Goal: Task Accomplishment & Management: Use online tool/utility

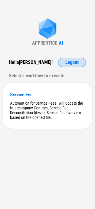
click at [68, 65] on span "Logout" at bounding box center [71, 62] width 13 height 5
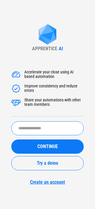
click at [34, 132] on input "text" at bounding box center [47, 128] width 73 height 14
type input "******"
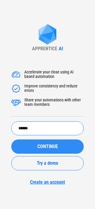
click at [29, 147] on div "CONTINUE" at bounding box center [47, 146] width 58 height 5
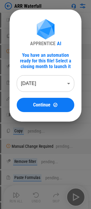
click at [35, 87] on body "ARR Waterfall Add Columns pending... Copy pending... Manual Change Required pen…" at bounding box center [45, 104] width 91 height 209
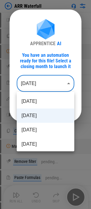
click at [39, 124] on li "[DATE]" at bounding box center [45, 130] width 57 height 14
type input "********"
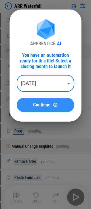
click at [49, 103] on span "Continue" at bounding box center [41, 105] width 17 height 5
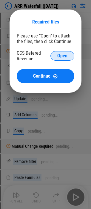
click at [65, 57] on span "Open" at bounding box center [62, 56] width 10 height 5
click at [38, 51] on div "GCS Defered Revenue" at bounding box center [34, 55] width 34 height 11
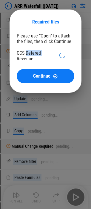
click at [38, 51] on div "GCS Defered Revenue" at bounding box center [34, 55] width 34 height 11
click at [45, 35] on div "Please use “Open” to attach the files, then click Continue" at bounding box center [45, 38] width 57 height 11
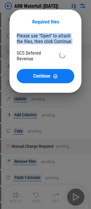
click at [45, 35] on div "Please use “Open” to attach the files, then click Continue" at bounding box center [45, 38] width 57 height 11
click at [43, 40] on div "Please use “Open” to attach the files, then click Continue" at bounding box center [45, 38] width 57 height 11
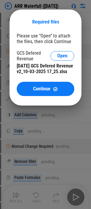
click at [37, 104] on div "Required files Please use “Open” to attach the files, then click Continue GCS D…" at bounding box center [46, 58] width 72 height 96
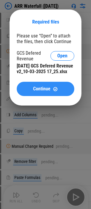
click at [44, 91] on button "Continue" at bounding box center [45, 89] width 57 height 14
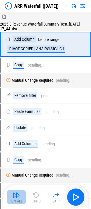
click at [16, 198] on img "button" at bounding box center [16, 195] width 7 height 7
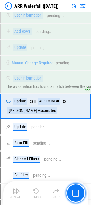
scroll to position [1329, 0]
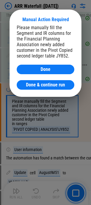
click at [34, 81] on button "Done & continue run" at bounding box center [45, 85] width 57 height 10
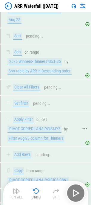
scroll to position [1912, 0]
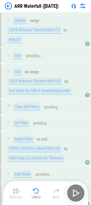
click at [38, 190] on img "button" at bounding box center [35, 190] width 7 height 7
click at [38, 189] on div "Run All Undo Skip" at bounding box center [46, 192] width 79 height 19
click at [38, 190] on div "Run All Undo Skip" at bounding box center [46, 192] width 79 height 19
click at [35, 195] on div "Run All Undo Skip" at bounding box center [46, 192] width 79 height 19
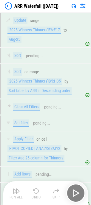
click at [36, 195] on div "Run All Undo Skip" at bounding box center [46, 192] width 79 height 19
click at [38, 194] on div "Run All Undo Skip" at bounding box center [46, 192] width 79 height 19
click at [36, 194] on div "Run All Undo Skip" at bounding box center [46, 192] width 79 height 19
click at [38, 190] on div "Run All Undo Skip" at bounding box center [46, 192] width 79 height 19
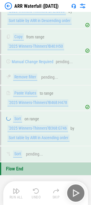
scroll to position [2537, 0]
click at [38, 194] on div "Run All Undo Skip" at bounding box center [46, 192] width 79 height 19
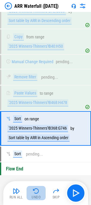
click at [37, 194] on img "button" at bounding box center [35, 190] width 7 height 7
click at [37, 194] on div "Run All Undo Skip" at bounding box center [46, 192] width 79 height 19
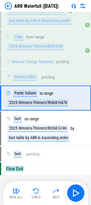
click at [37, 194] on img "button" at bounding box center [35, 190] width 7 height 7
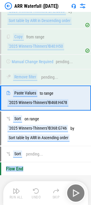
click at [37, 194] on div "Run All Undo Skip" at bounding box center [46, 192] width 79 height 19
click at [37, 194] on img "button" at bounding box center [35, 190] width 7 height 7
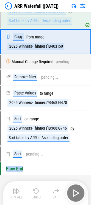
click at [37, 194] on div "Run All Undo Skip" at bounding box center [46, 192] width 79 height 19
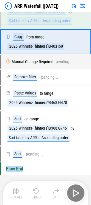
click at [37, 194] on div "Run All Undo Skip" at bounding box center [46, 192] width 79 height 19
drag, startPoint x: 37, startPoint y: 194, endPoint x: 35, endPoint y: 189, distance: 5.9
click at [37, 194] on div "Run All Undo Skip" at bounding box center [46, 192] width 79 height 19
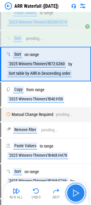
click at [82, 193] on button "button" at bounding box center [75, 192] width 19 height 19
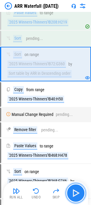
click at [84, 192] on button "button" at bounding box center [75, 192] width 19 height 19
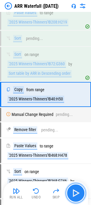
click at [80, 194] on img "button" at bounding box center [76, 193] width 10 height 10
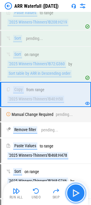
click at [80, 193] on img "button" at bounding box center [76, 193] width 10 height 10
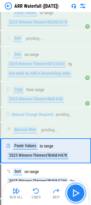
click at [80, 193] on img "button" at bounding box center [76, 193] width 10 height 10
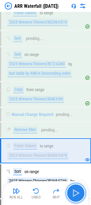
click at [80, 192] on img "button" at bounding box center [76, 193] width 10 height 10
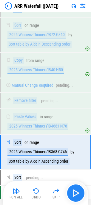
scroll to position [2537, 0]
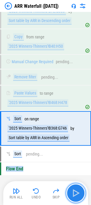
click at [79, 192] on img "button" at bounding box center [76, 193] width 10 height 10
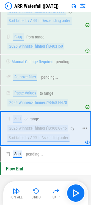
click at [51, 134] on div "Sort on range '2025 Winners-Thinners'!B368:G746 by Sort table by ARR in Ascendi…" at bounding box center [42, 128] width 72 height 26
click at [73, 183] on div "Run All Undo Skip" at bounding box center [45, 193] width 85 height 24
click at [71, 191] on img "button" at bounding box center [76, 193] width 10 height 10
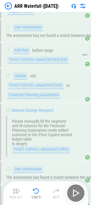
scroll to position [1518, 0]
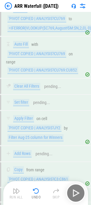
click at [71, 190] on div "Run All Undo Skip" at bounding box center [46, 192] width 79 height 19
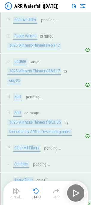
scroll to position [2001, 0]
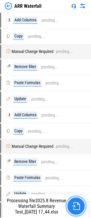
click at [79, 210] on img "button" at bounding box center [76, 206] width 8 height 8
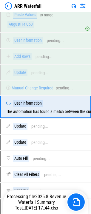
scroll to position [1291, 0]
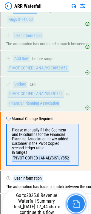
click at [75, 201] on img "button" at bounding box center [76, 204] width 8 height 8
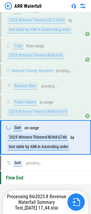
scroll to position [2518, 0]
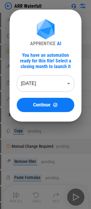
click at [68, 84] on body "ARR Waterfall Add Columns pending... Copy pending... Manual Change Required pen…" at bounding box center [45, 104] width 91 height 209
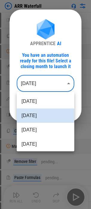
click at [45, 129] on li "[DATE]" at bounding box center [45, 130] width 57 height 14
type input "********"
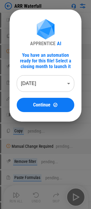
drag, startPoint x: 48, startPoint y: 52, endPoint x: 48, endPoint y: 61, distance: 8.6
click at [48, 52] on div "You have an automation ready for this file! Select a closing month to launch it" at bounding box center [45, 60] width 57 height 17
click at [48, 61] on div "You have an automation ready for this file! Select a closing month to launch it" at bounding box center [45, 60] width 57 height 17
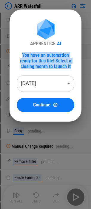
click at [48, 61] on div "You have an automation ready for this file! Select a closing month to launch it" at bounding box center [45, 60] width 57 height 17
click at [48, 60] on div "You have an automation ready for this file! Select a closing month to launch it" at bounding box center [45, 60] width 57 height 17
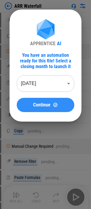
click at [39, 108] on button "Continue" at bounding box center [45, 105] width 57 height 14
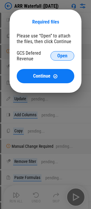
click at [64, 58] on span "Open" at bounding box center [62, 56] width 10 height 5
click at [33, 47] on div "Please use “Open” to attach the files, then click Continue GCS Defered Revenue …" at bounding box center [45, 58] width 57 height 50
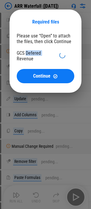
click at [34, 48] on div "Please use “Open” to attach the files, then click Continue GCS Defered Revenue …" at bounding box center [45, 58] width 57 height 50
click at [21, 54] on div "GCS Defered Revenue" at bounding box center [34, 55] width 34 height 11
click at [27, 52] on div "GCS Defered Revenue" at bounding box center [34, 55] width 34 height 11
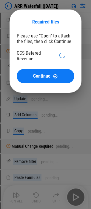
click at [61, 40] on div "Please use “Open” to attach the files, then click Continue" at bounding box center [45, 38] width 57 height 11
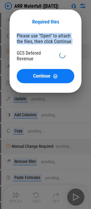
click at [61, 40] on div "Please use “Open” to attach the files, then click Continue" at bounding box center [45, 38] width 57 height 11
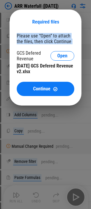
click at [50, 41] on div "Please use “Open” to attach the files, then click Continue" at bounding box center [45, 38] width 57 height 11
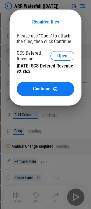
click at [36, 87] on span "Continue" at bounding box center [41, 89] width 17 height 5
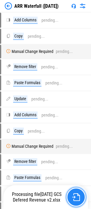
click at [74, 198] on img "button" at bounding box center [76, 197] width 8 height 8
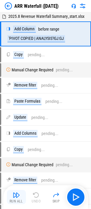
click at [16, 199] on button "Run All" at bounding box center [16, 197] width 19 height 14
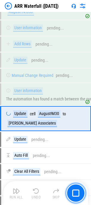
scroll to position [1296, 0]
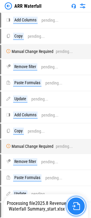
click at [74, 208] on img "button" at bounding box center [76, 206] width 8 height 8
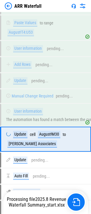
scroll to position [1282, 0]
